Goal: Task Accomplishment & Management: Use online tool/utility

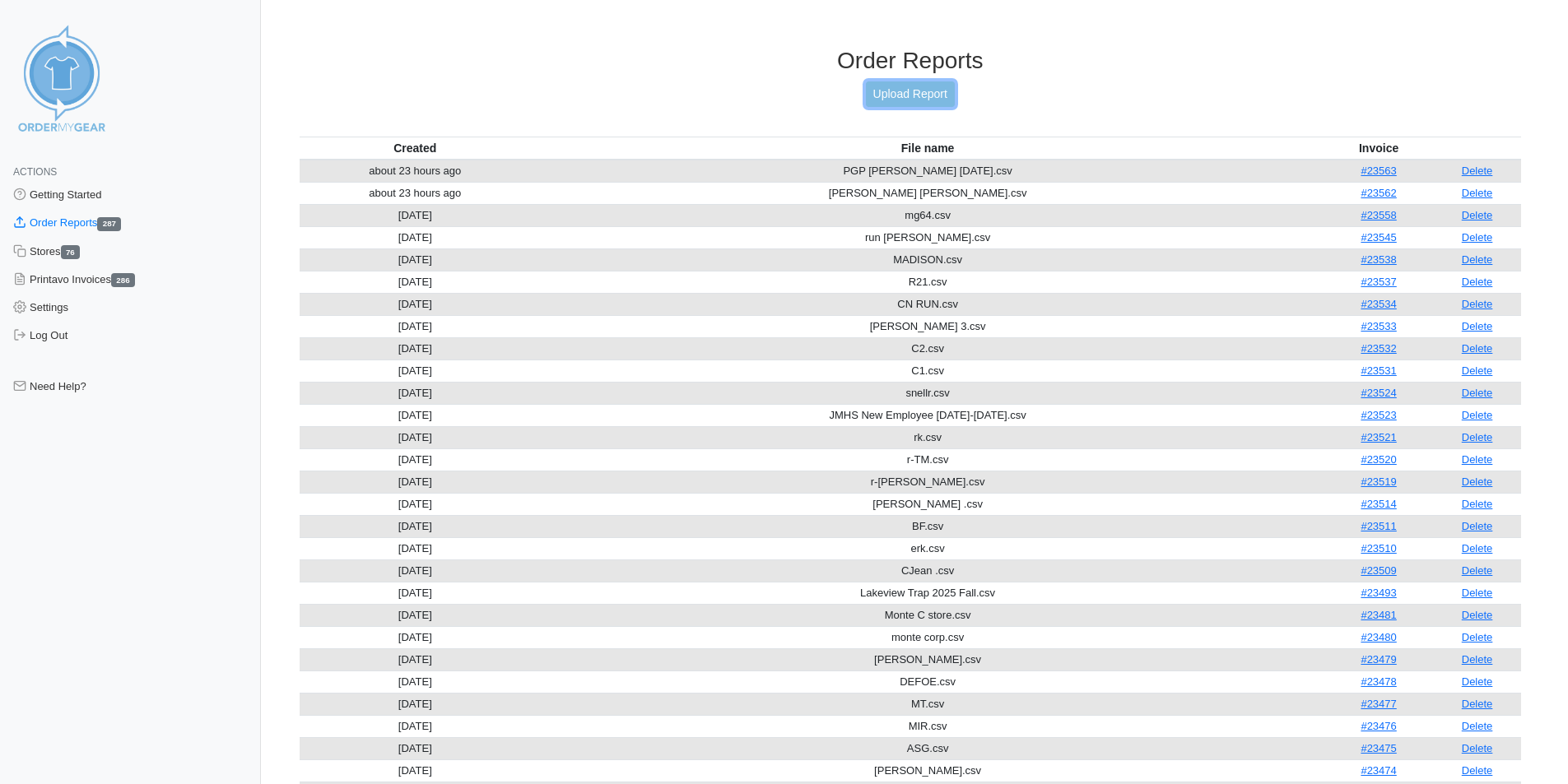
click at [907, 87] on link "Upload Report" at bounding box center [910, 94] width 89 height 26
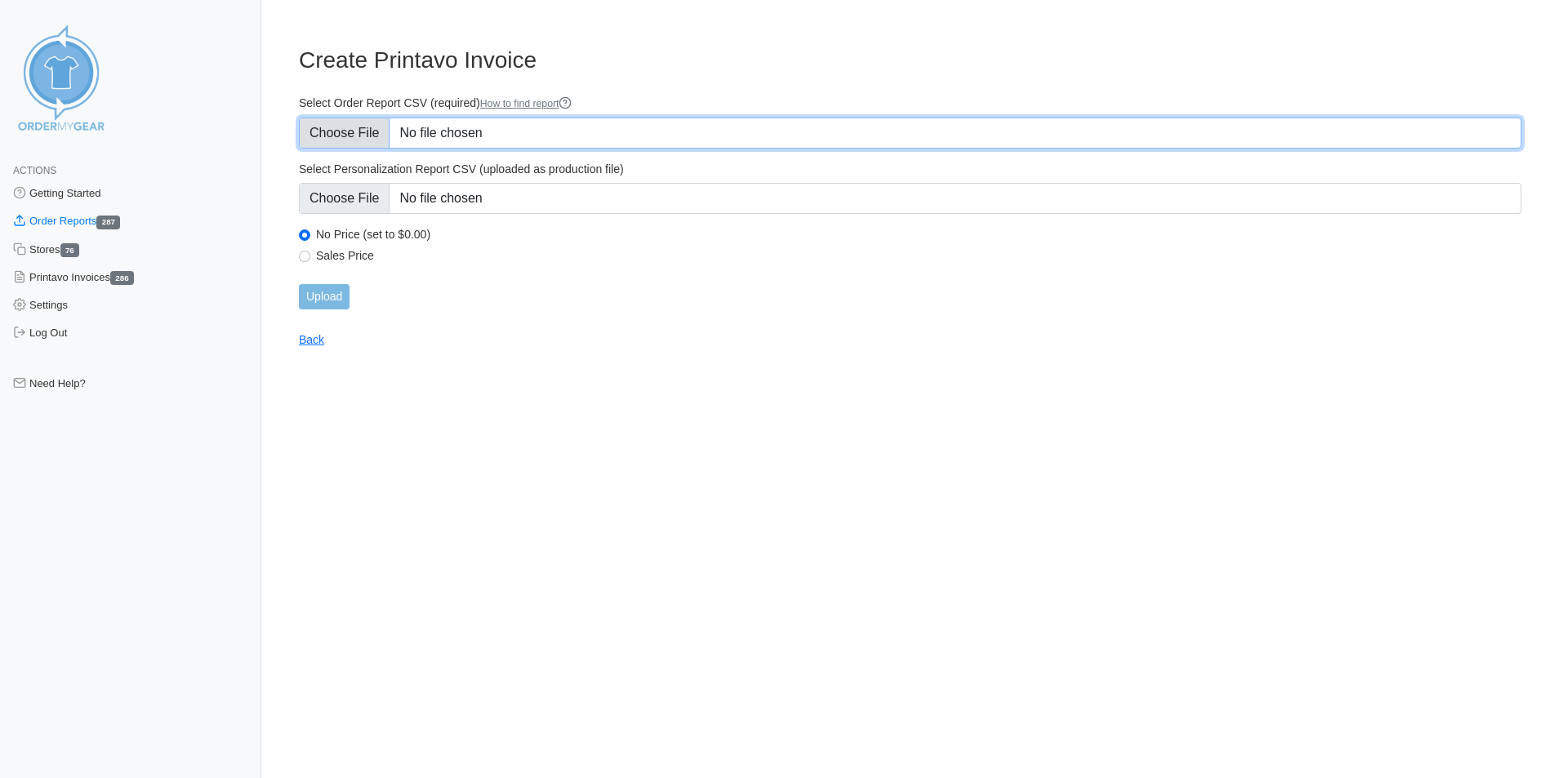
click at [469, 127] on input "Select Order Report CSV (required) How to find report" at bounding box center [910, 133] width 1222 height 31
type input "C:\fakepath\cr.csv"
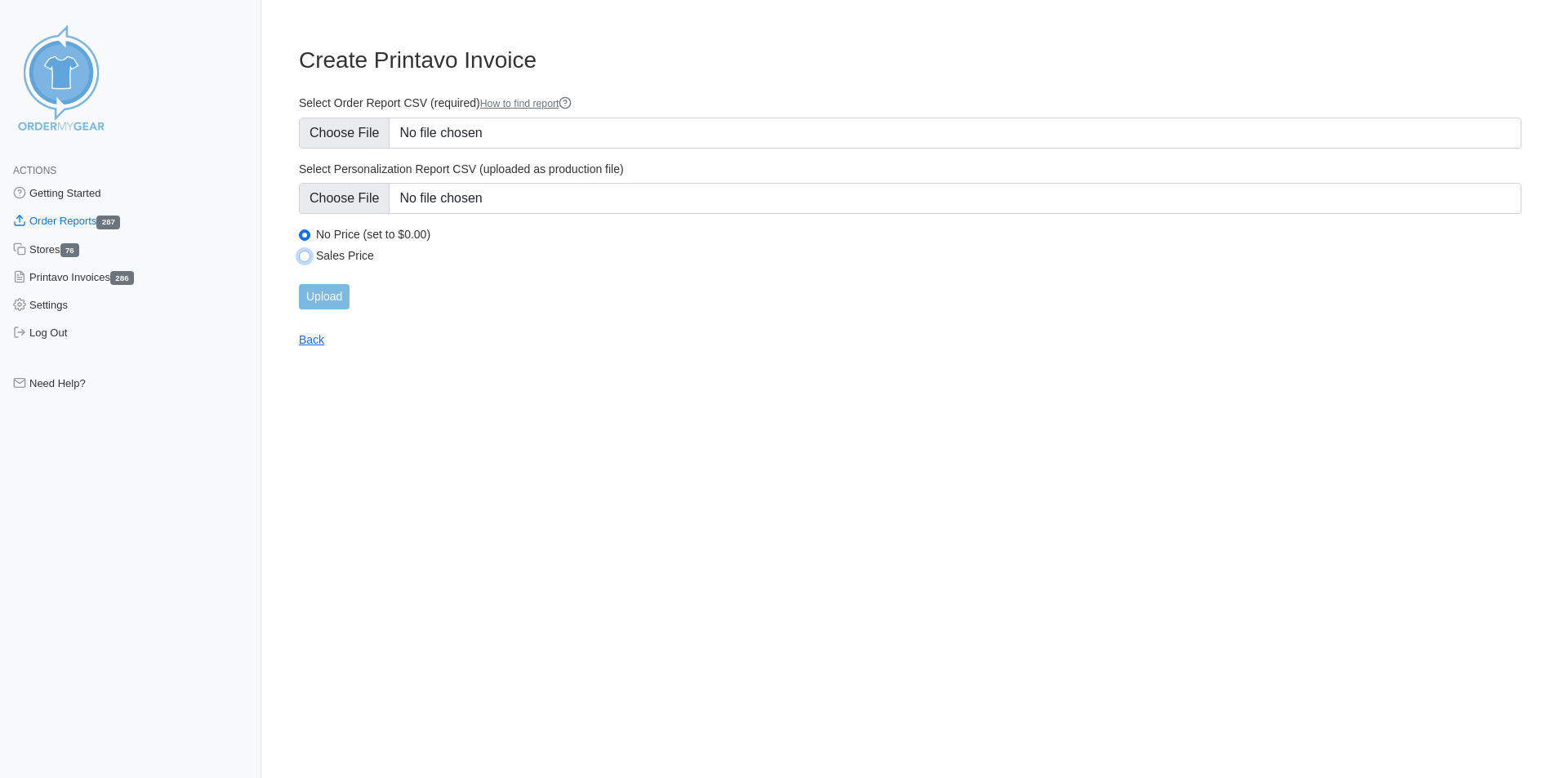
click at [306, 255] on input "Sales Price" at bounding box center [304, 255] width 11 height 11
radio input "true"
click at [332, 295] on input "Upload" at bounding box center [324, 297] width 51 height 25
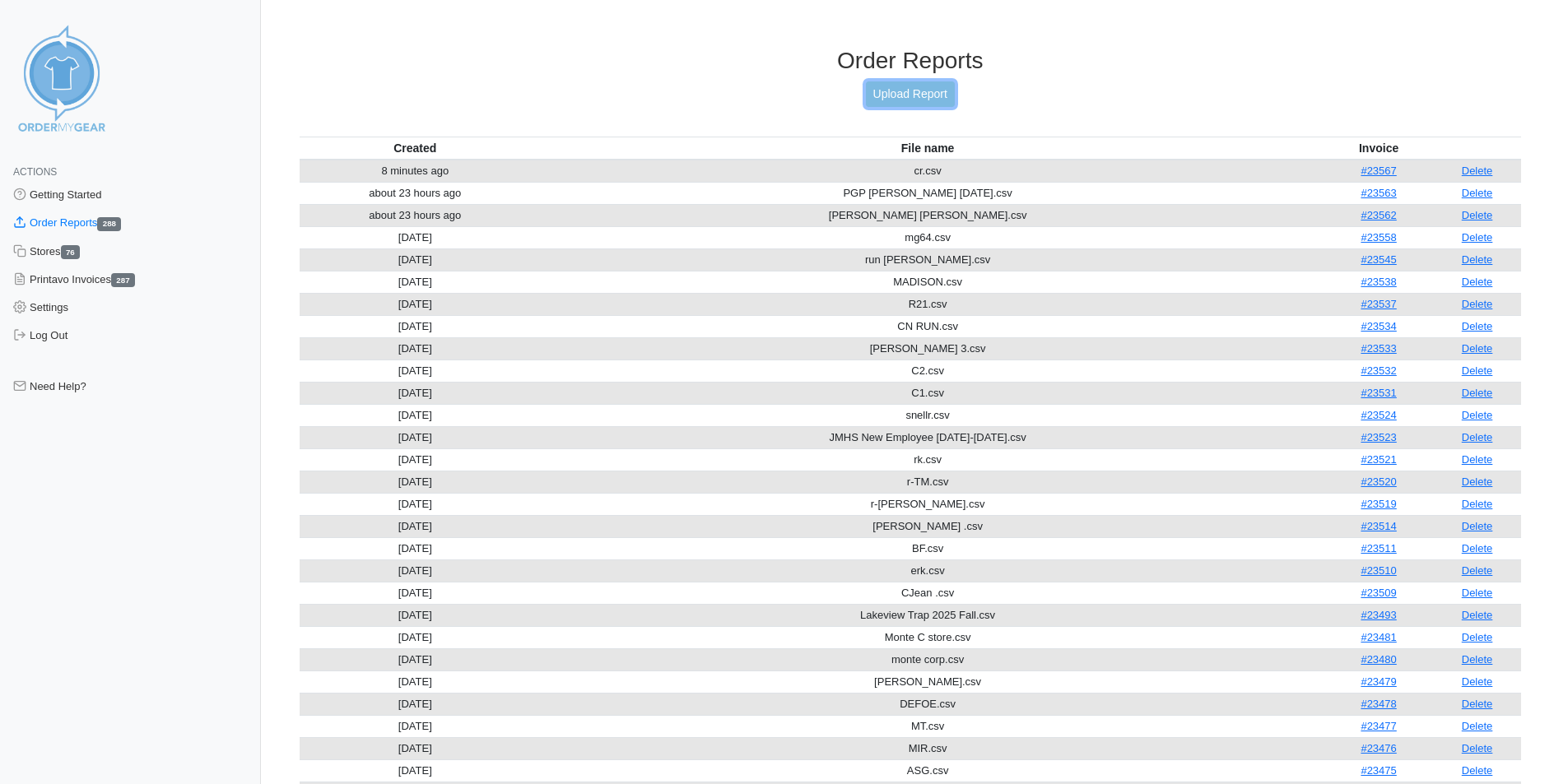
click at [932, 88] on link "Upload Report" at bounding box center [910, 94] width 89 height 26
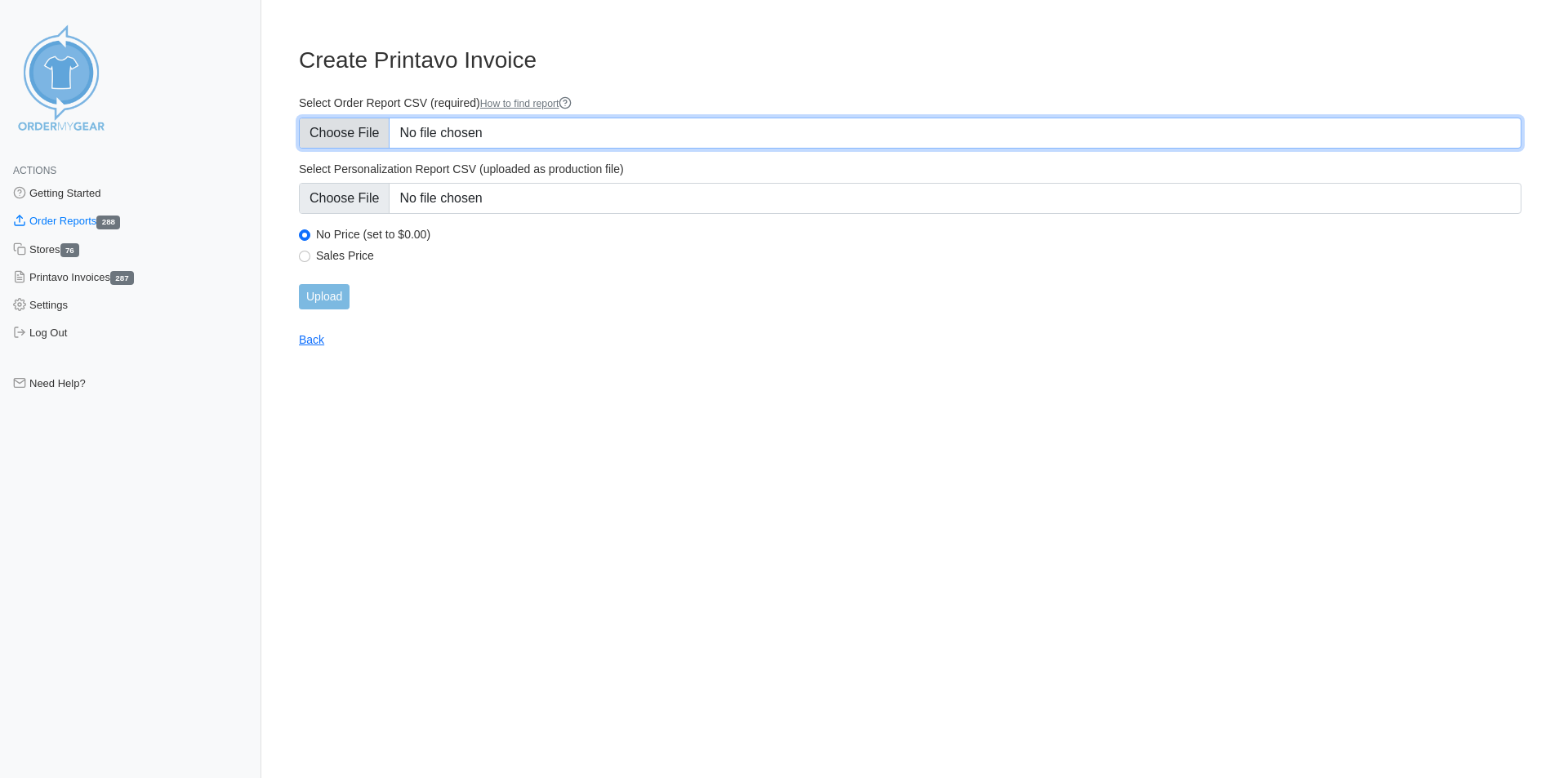
click at [562, 126] on input "Select Order Report CSV (required) How to find report" at bounding box center [910, 133] width 1222 height 31
type input "C:\fakepath\CW36.csv"
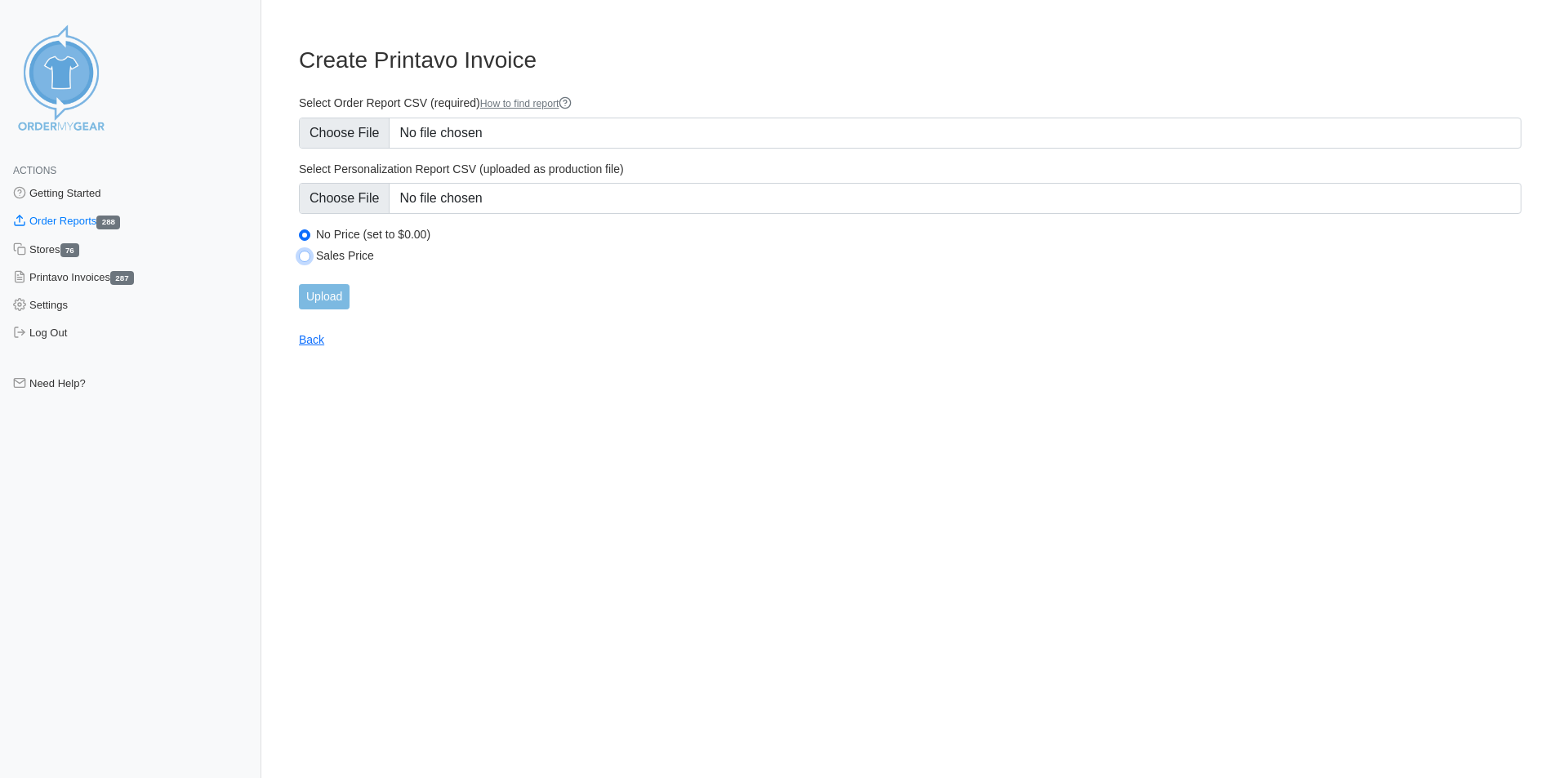
click at [302, 257] on input "Sales Price" at bounding box center [304, 255] width 11 height 11
radio input "true"
click at [336, 288] on input "Upload" at bounding box center [324, 297] width 51 height 25
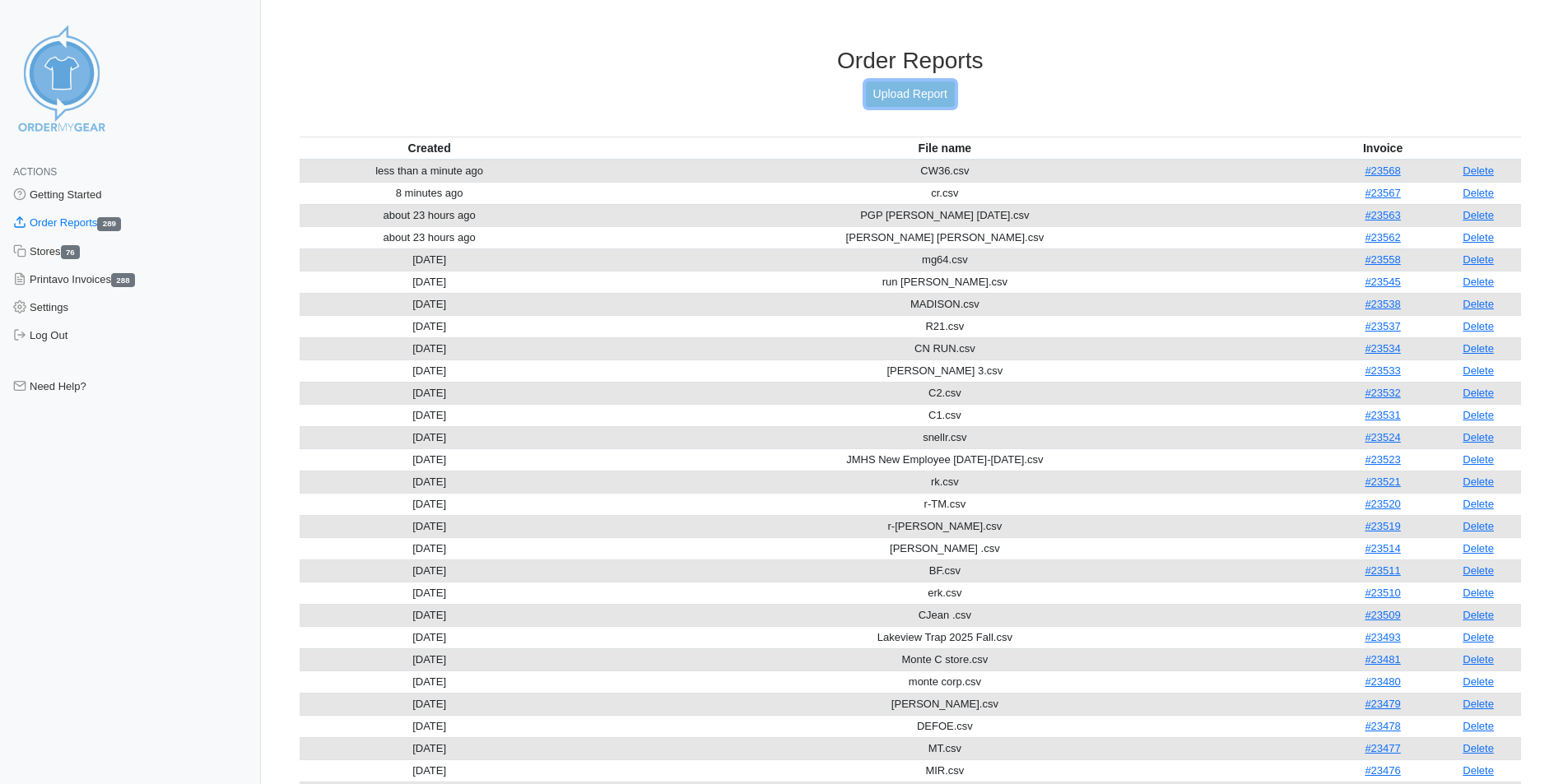
click at [912, 85] on link "Upload Report" at bounding box center [910, 94] width 89 height 26
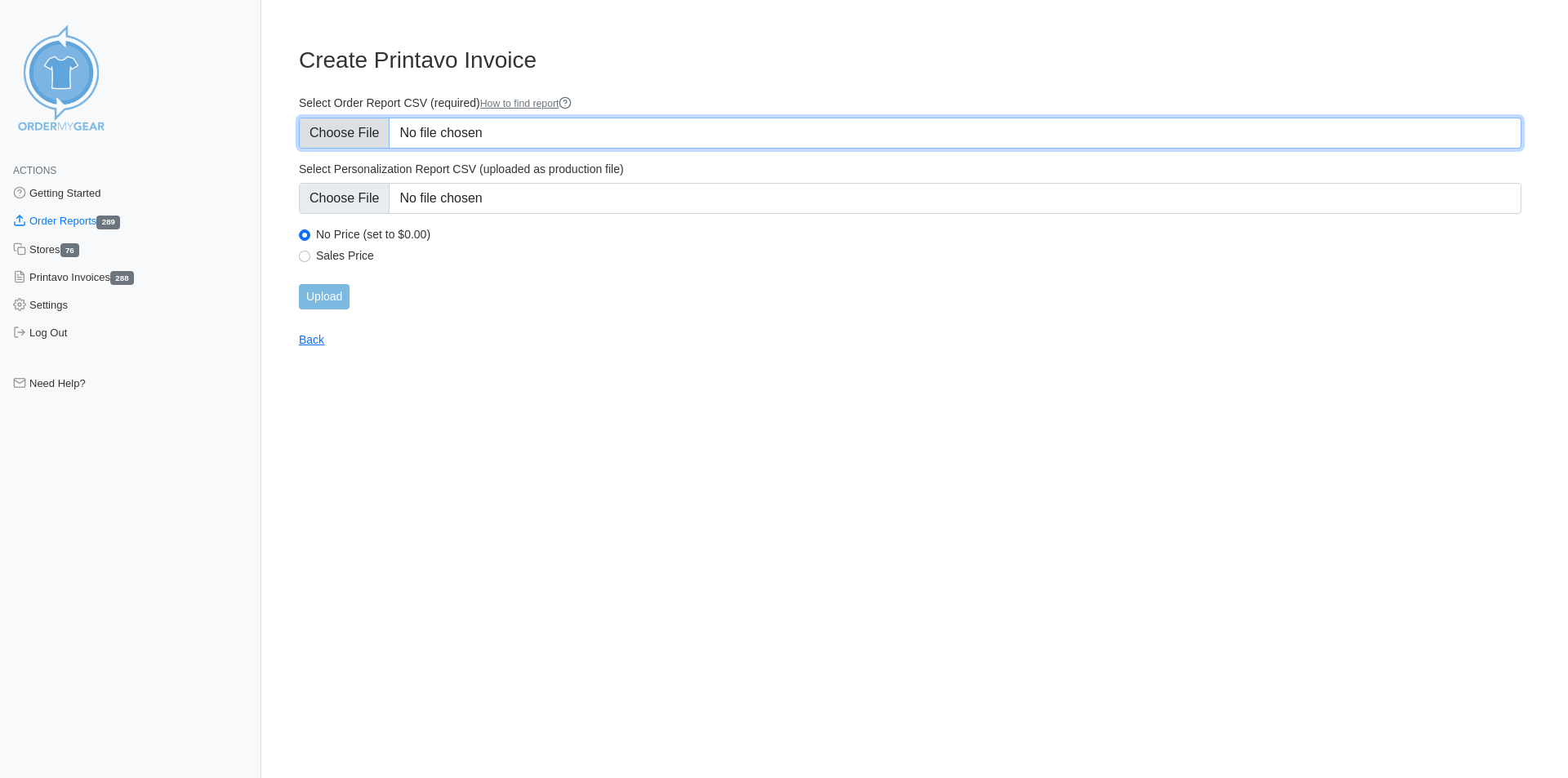
click at [485, 128] on input "Select Order Report CSV (required) How to find report" at bounding box center [910, 133] width 1222 height 31
type input "C:\fakepath\CW36.csv"
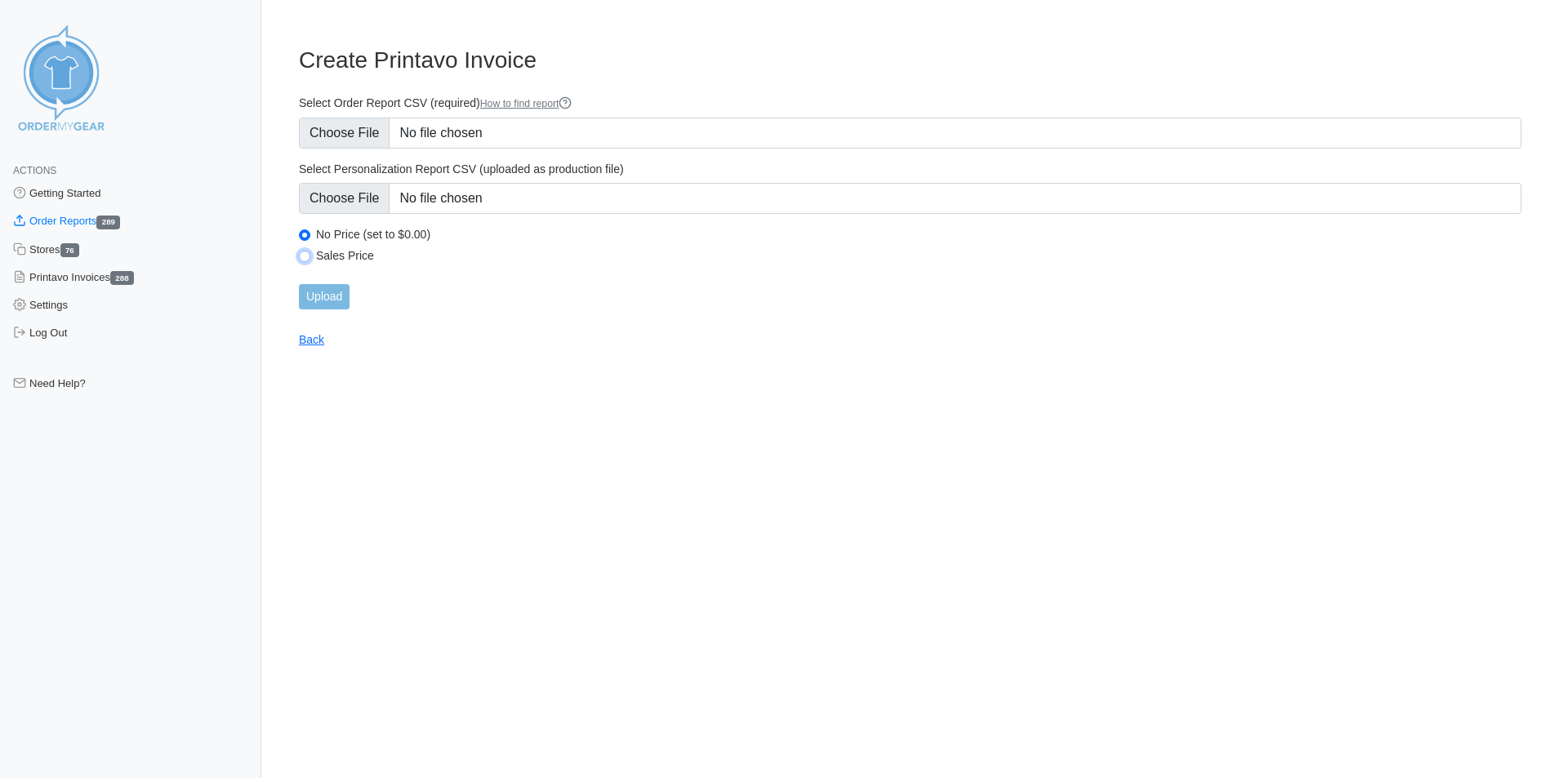
click at [309, 257] on input "Sales Price" at bounding box center [304, 255] width 11 height 11
radio input "true"
click at [322, 290] on input "Upload" at bounding box center [324, 297] width 51 height 25
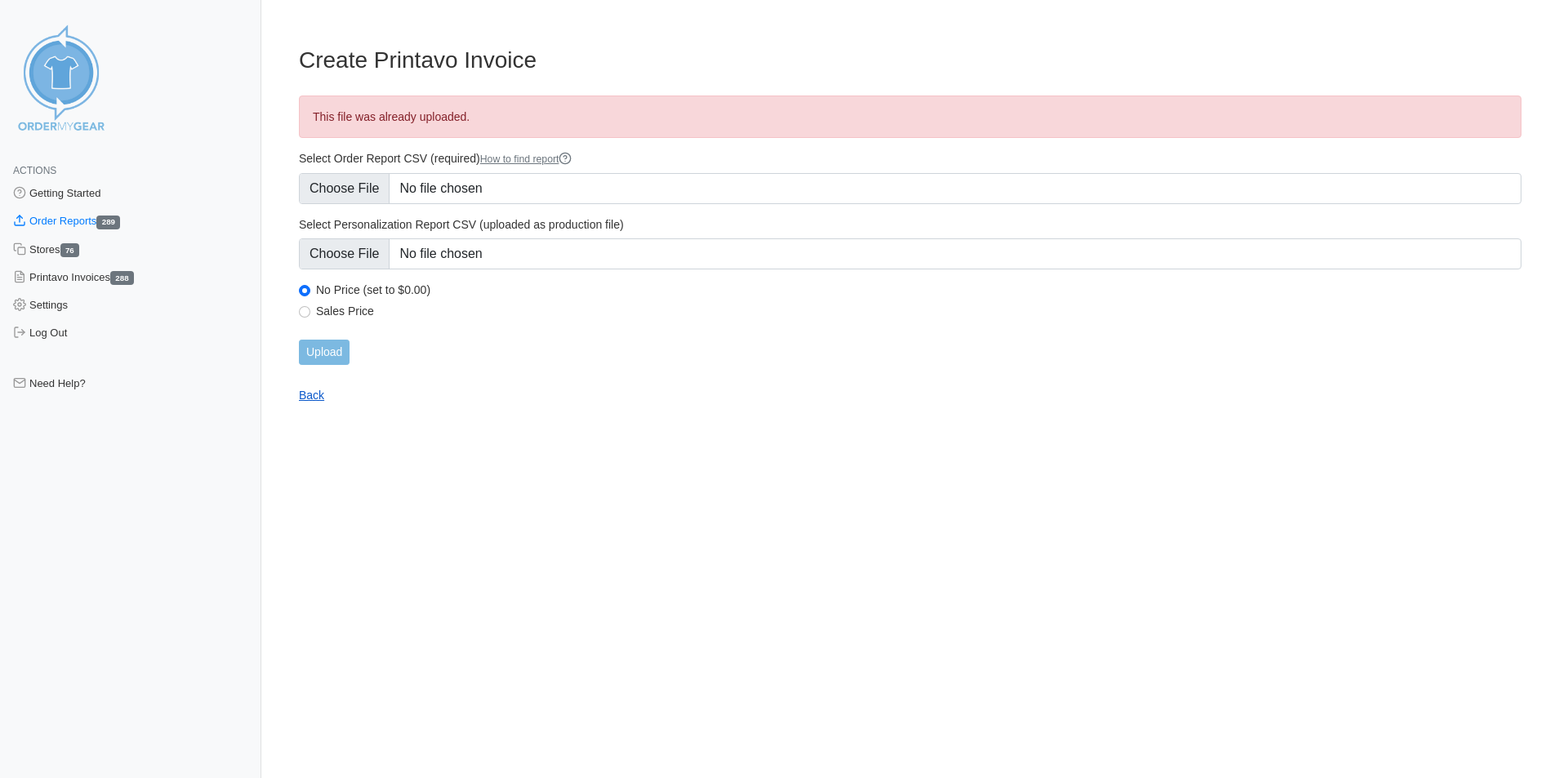
click at [322, 397] on link "Back" at bounding box center [311, 395] width 25 height 13
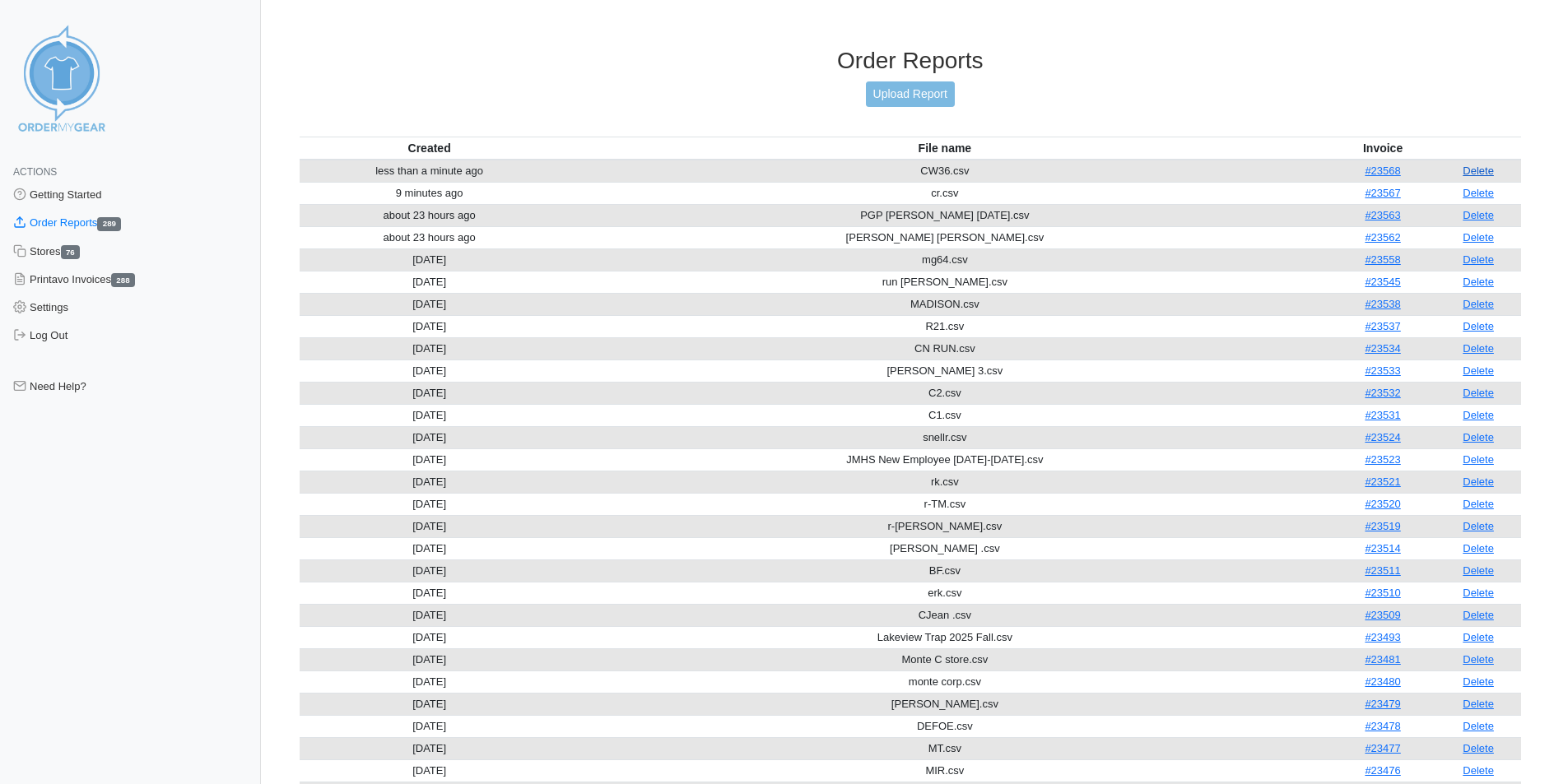
click at [1479, 172] on link "Delete" at bounding box center [1478, 170] width 32 height 12
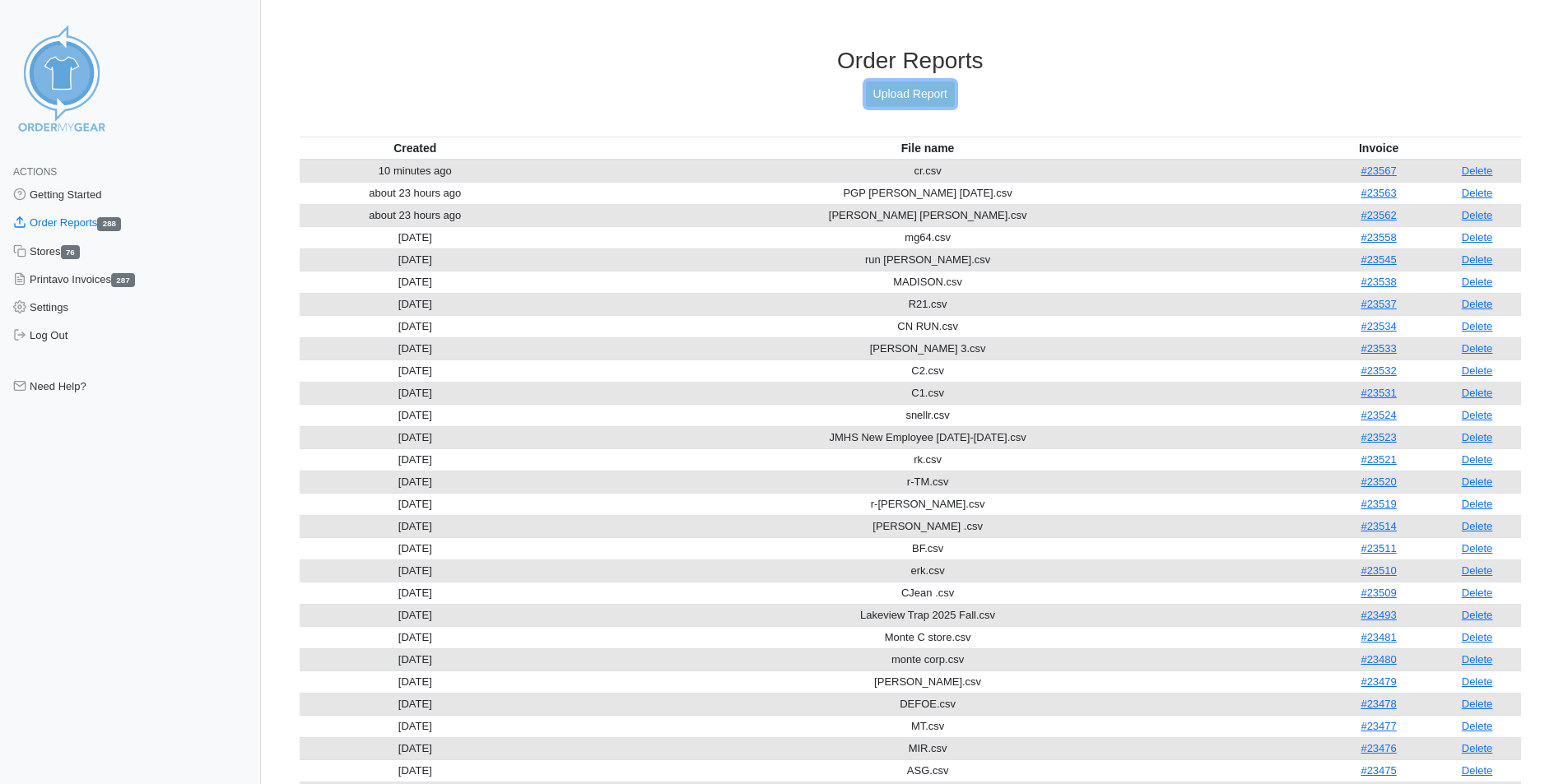
click at [927, 88] on link "Upload Report" at bounding box center [910, 94] width 89 height 26
click at [926, 88] on link "Upload Report" at bounding box center [910, 94] width 89 height 26
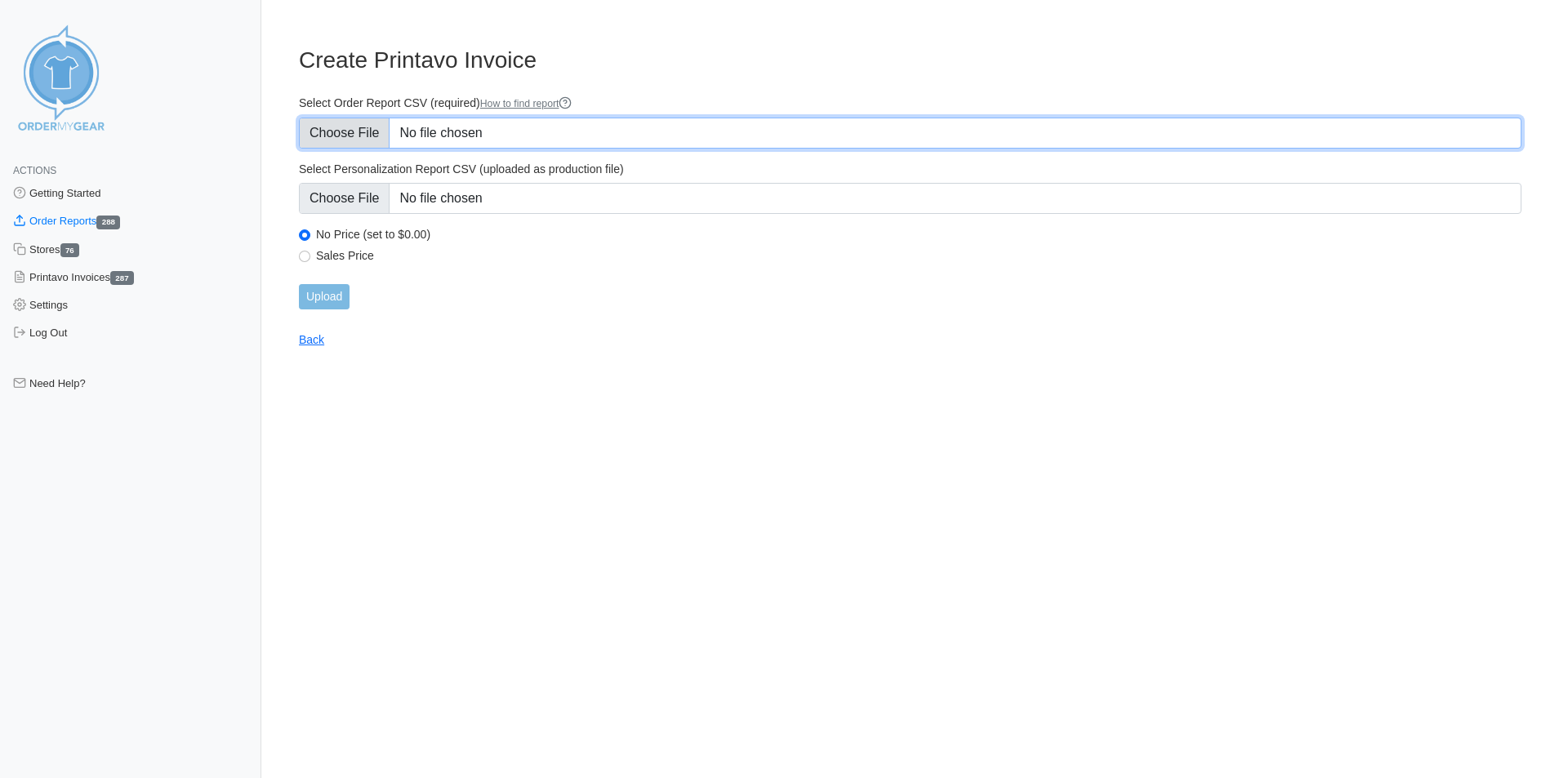
click at [529, 133] on input "Select Order Report CSV (required) How to find report" at bounding box center [910, 133] width 1222 height 31
type input "C:\fakepath\RUN36CW.csv"
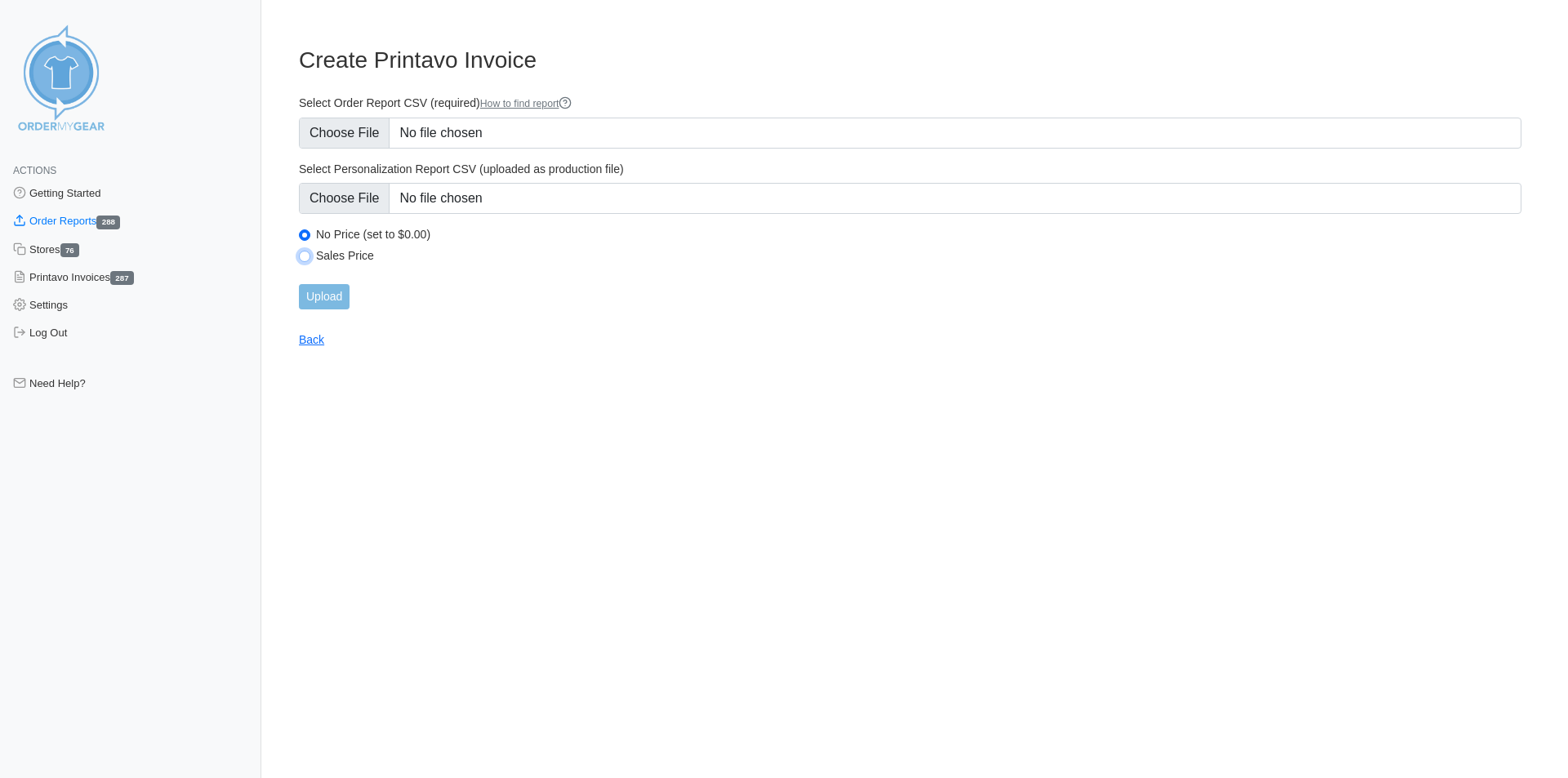
click at [305, 255] on input "Sales Price" at bounding box center [304, 255] width 11 height 11
radio input "true"
click at [342, 296] on input "Upload" at bounding box center [324, 297] width 51 height 25
